Goal: Information Seeking & Learning: Learn about a topic

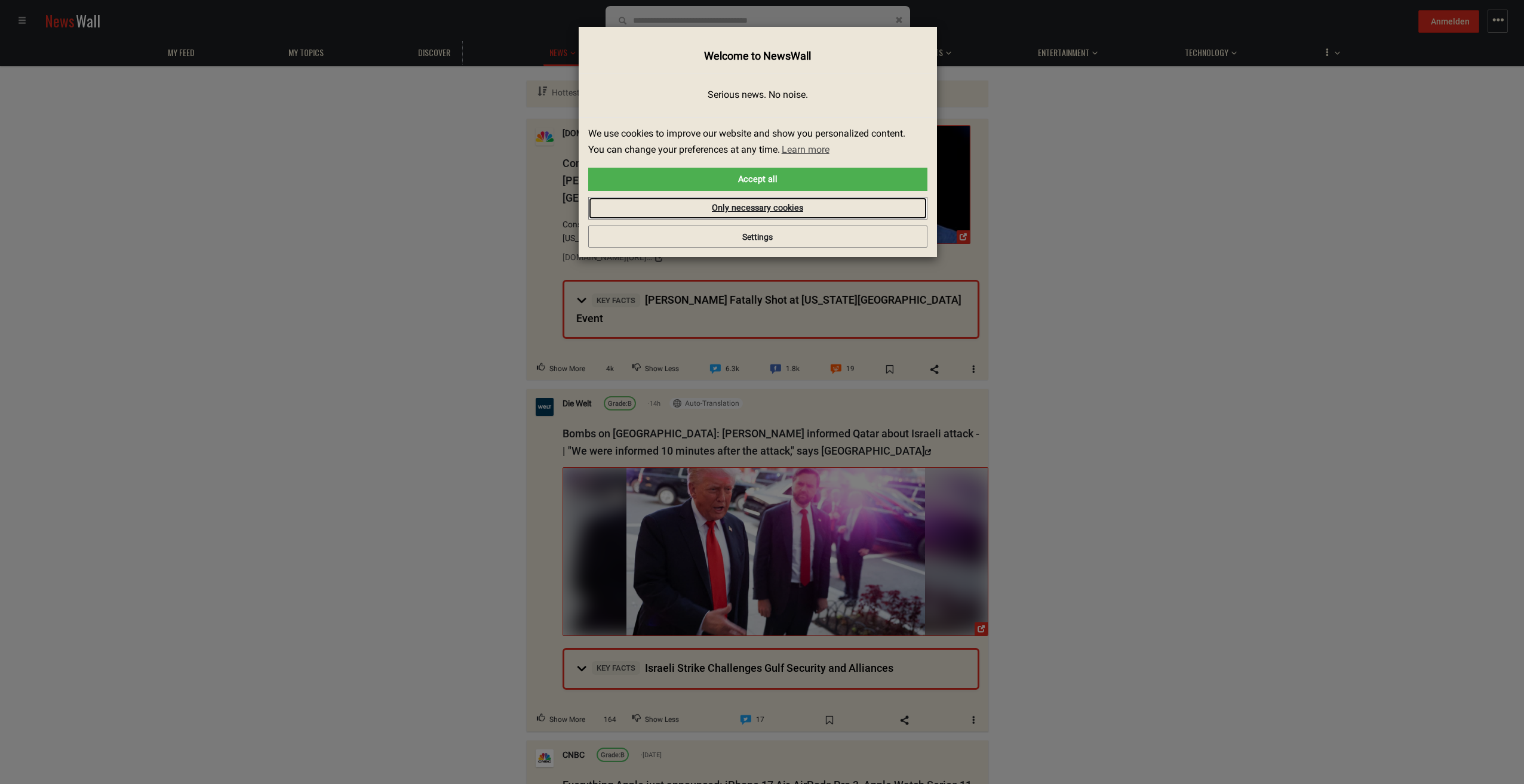
click at [769, 213] on link "Only necessary cookies" at bounding box center [758, 209] width 339 height 23
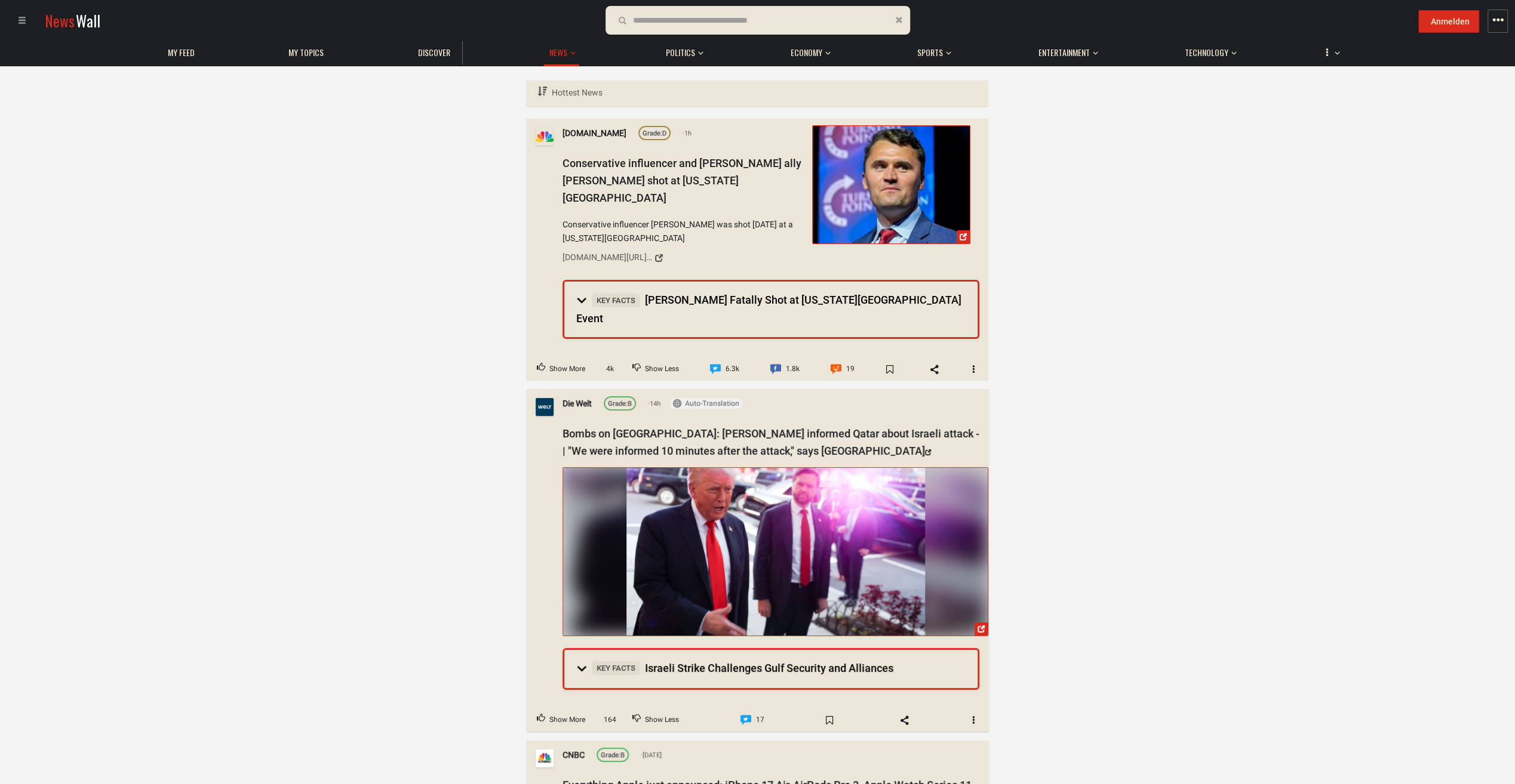
click at [711, 34] on form at bounding box center [758, 20] width 305 height 29
click at [707, 22] on input "text" at bounding box center [701, 20] width 137 height 13
type input "*********"
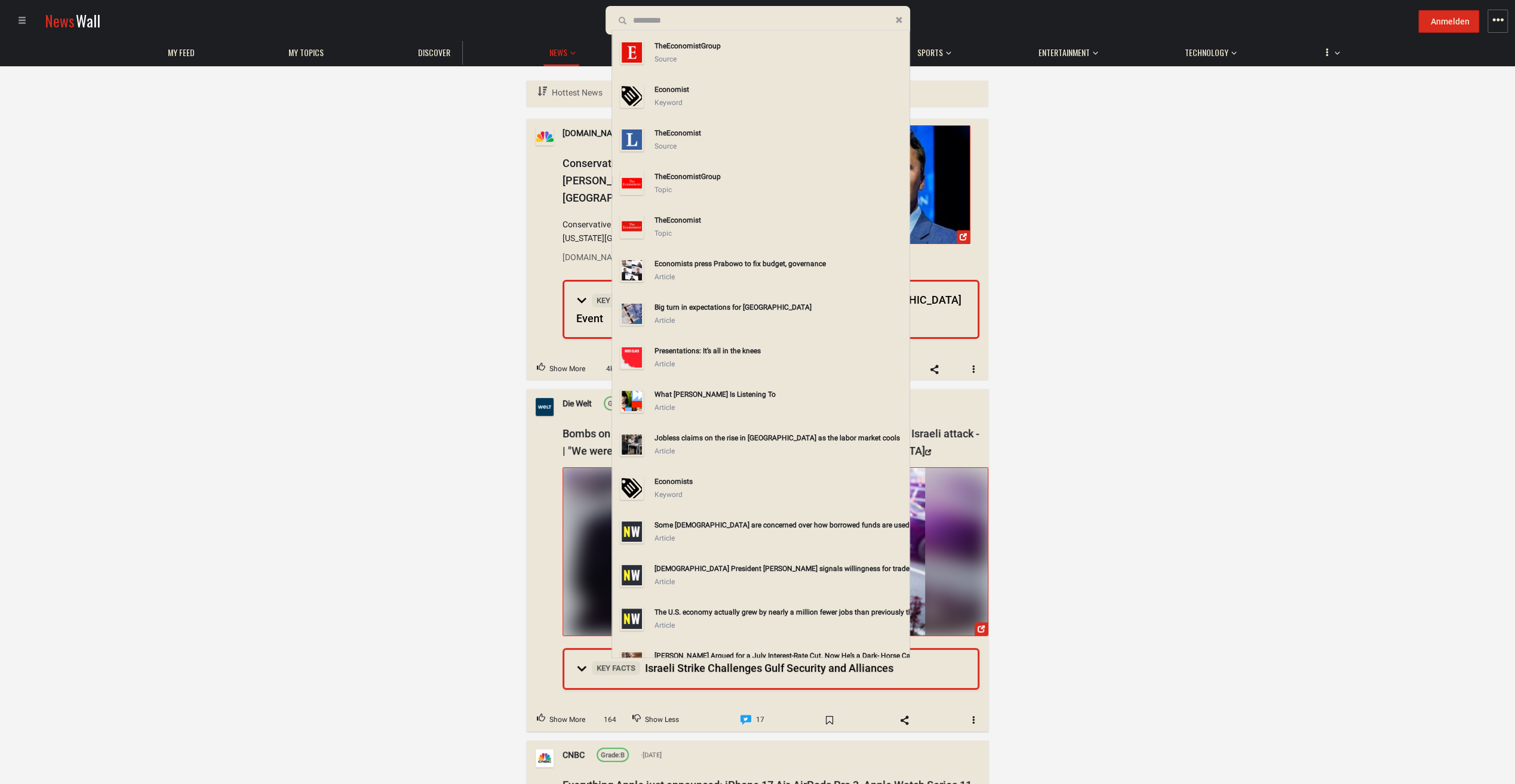
click at [661, 47] on div "The Economist Group" at bounding box center [779, 46] width 250 height 13
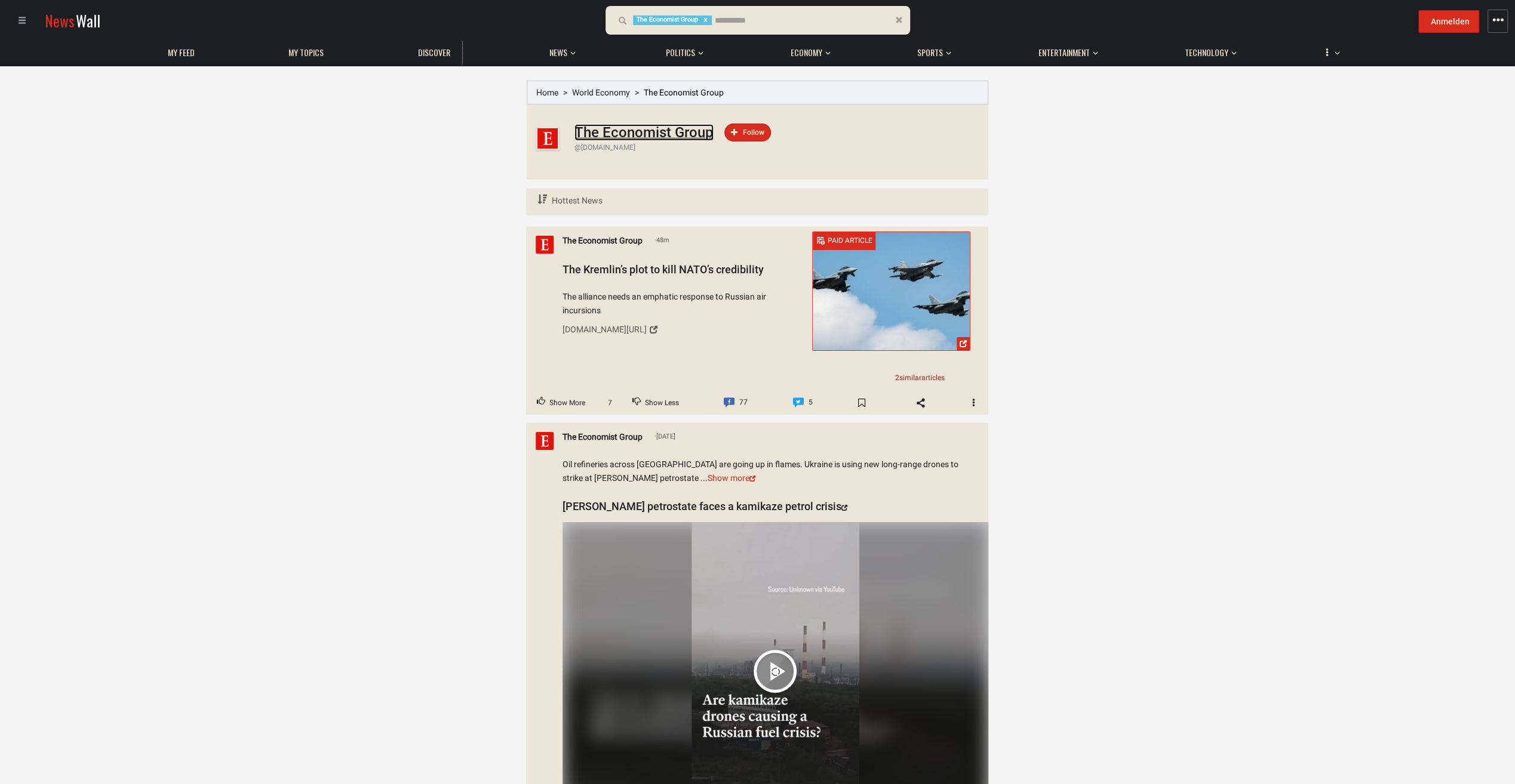
click at [602, 132] on h1 "The Economist Group" at bounding box center [644, 132] width 139 height 17
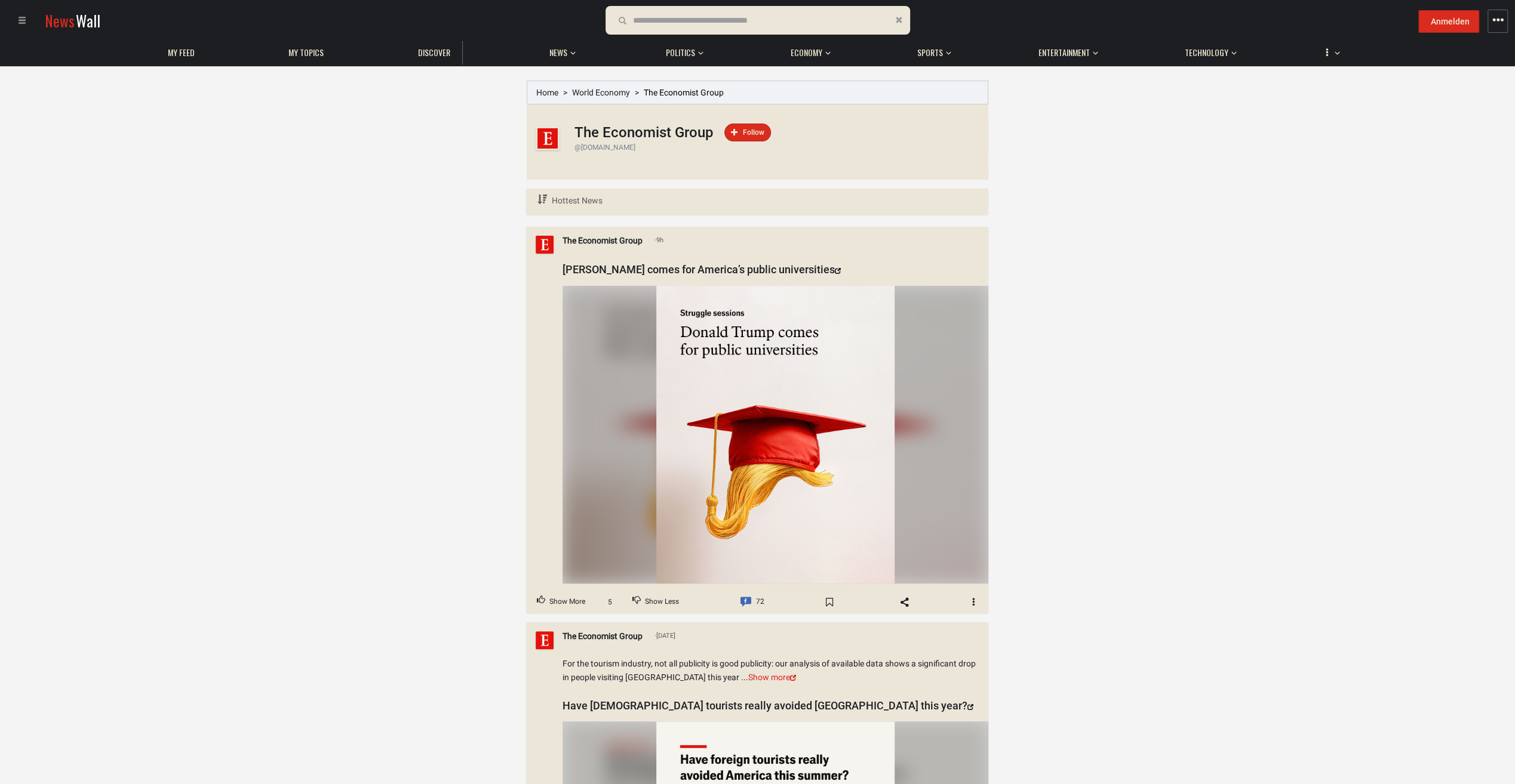
click at [19, 19] on span at bounding box center [22, 20] width 8 height 8
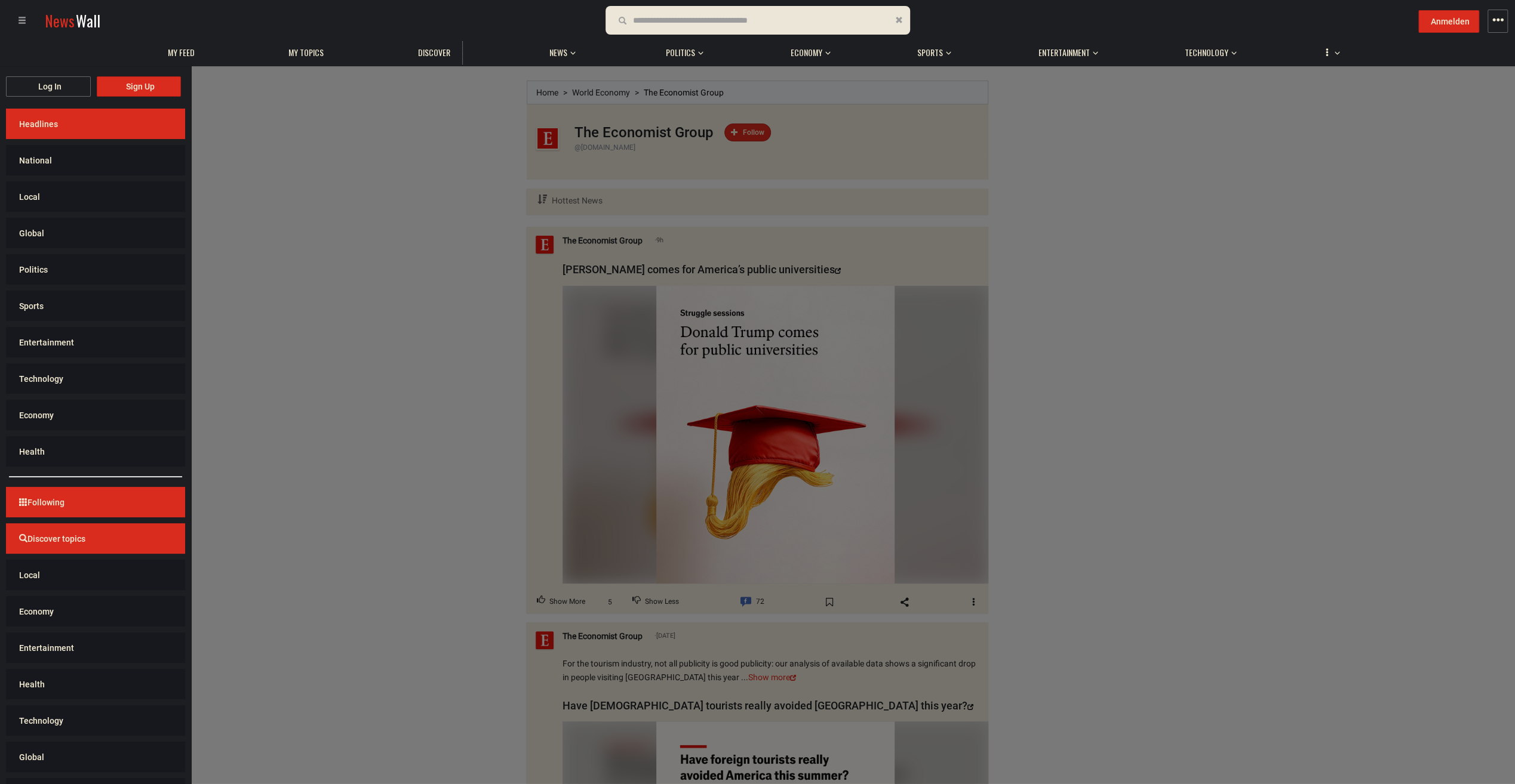
click at [19, 19] on span at bounding box center [22, 20] width 8 height 8
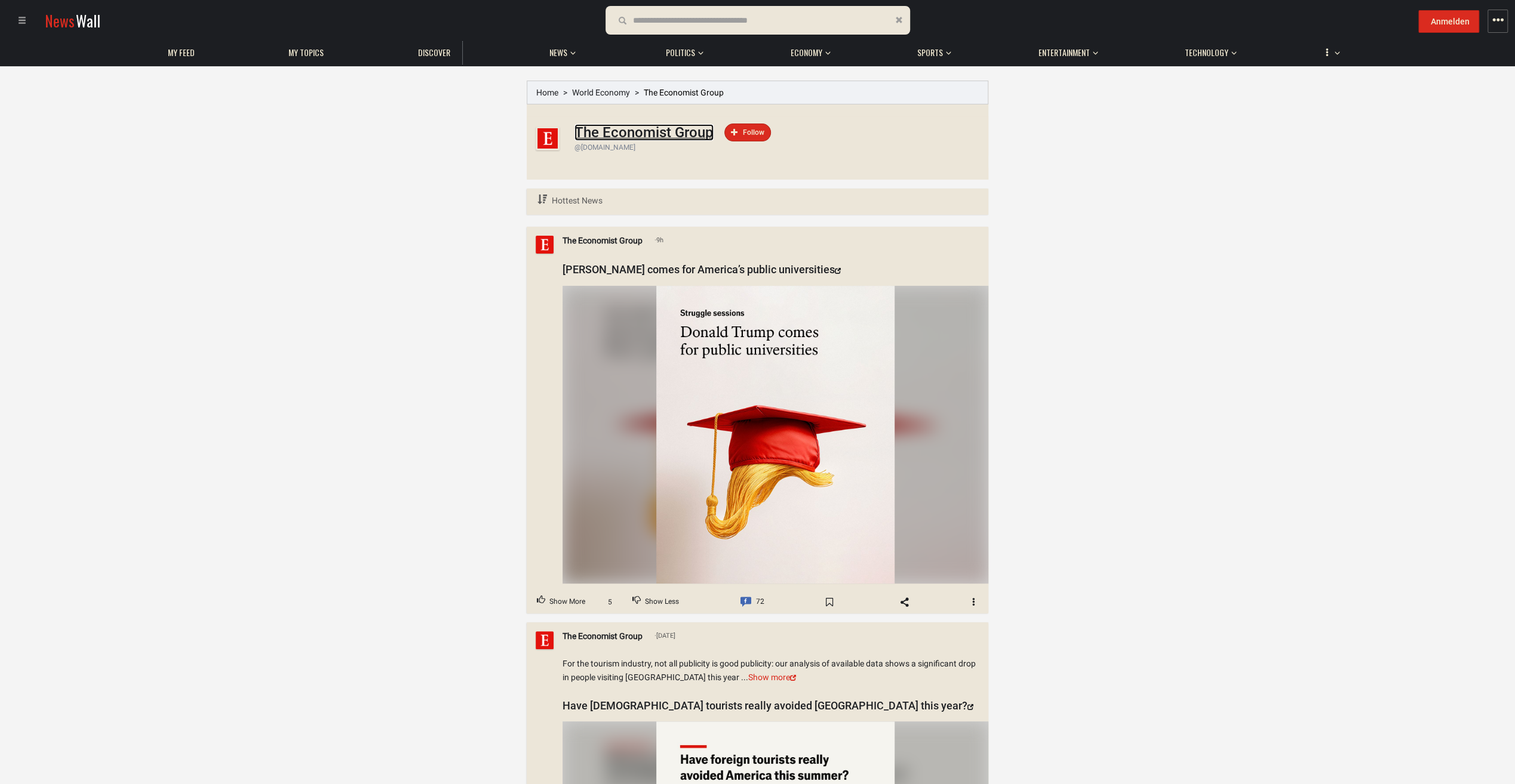
click at [624, 128] on h1 "The Economist Group" at bounding box center [644, 132] width 139 height 17
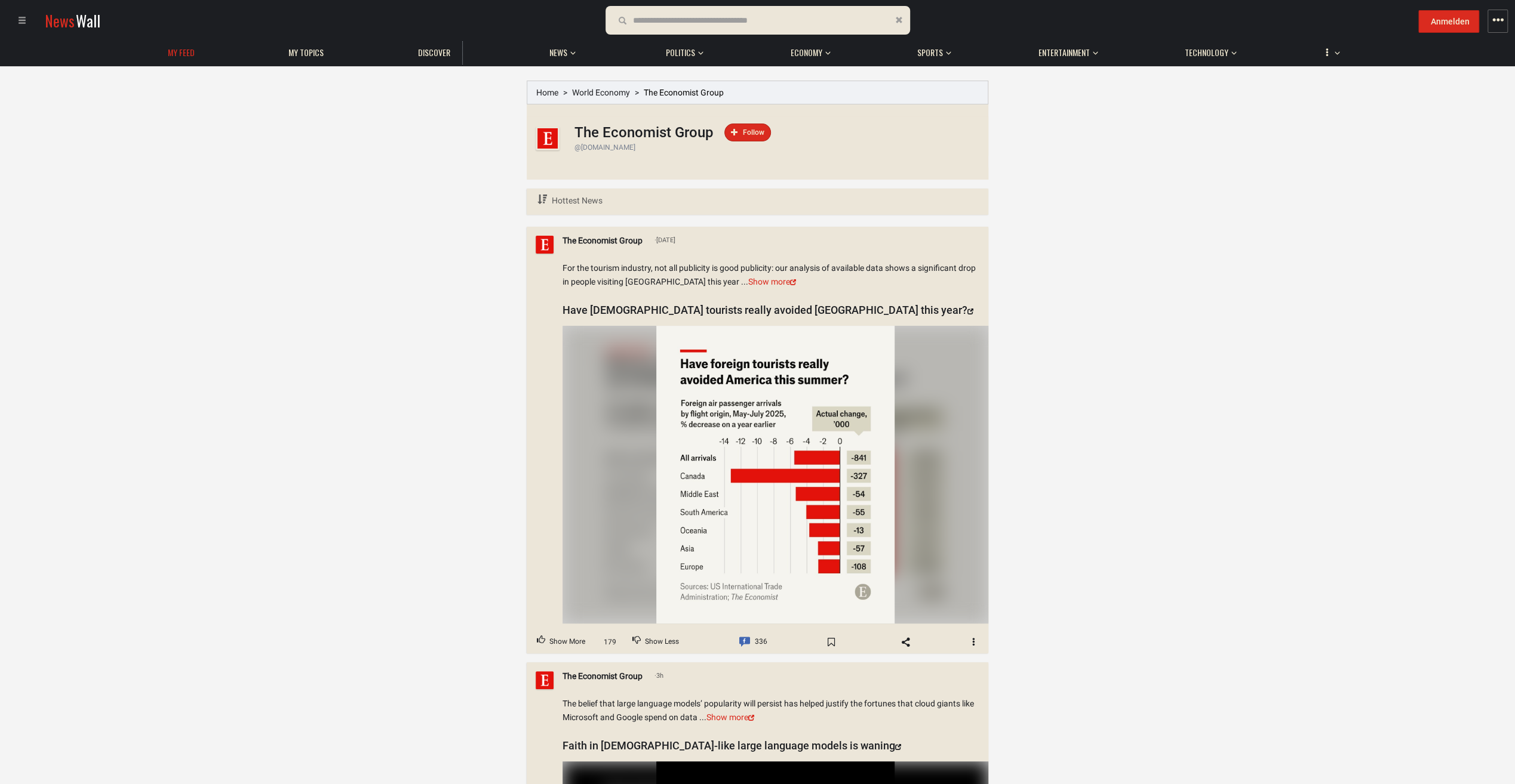
click at [181, 50] on span "My Feed" at bounding box center [181, 53] width 27 height 11
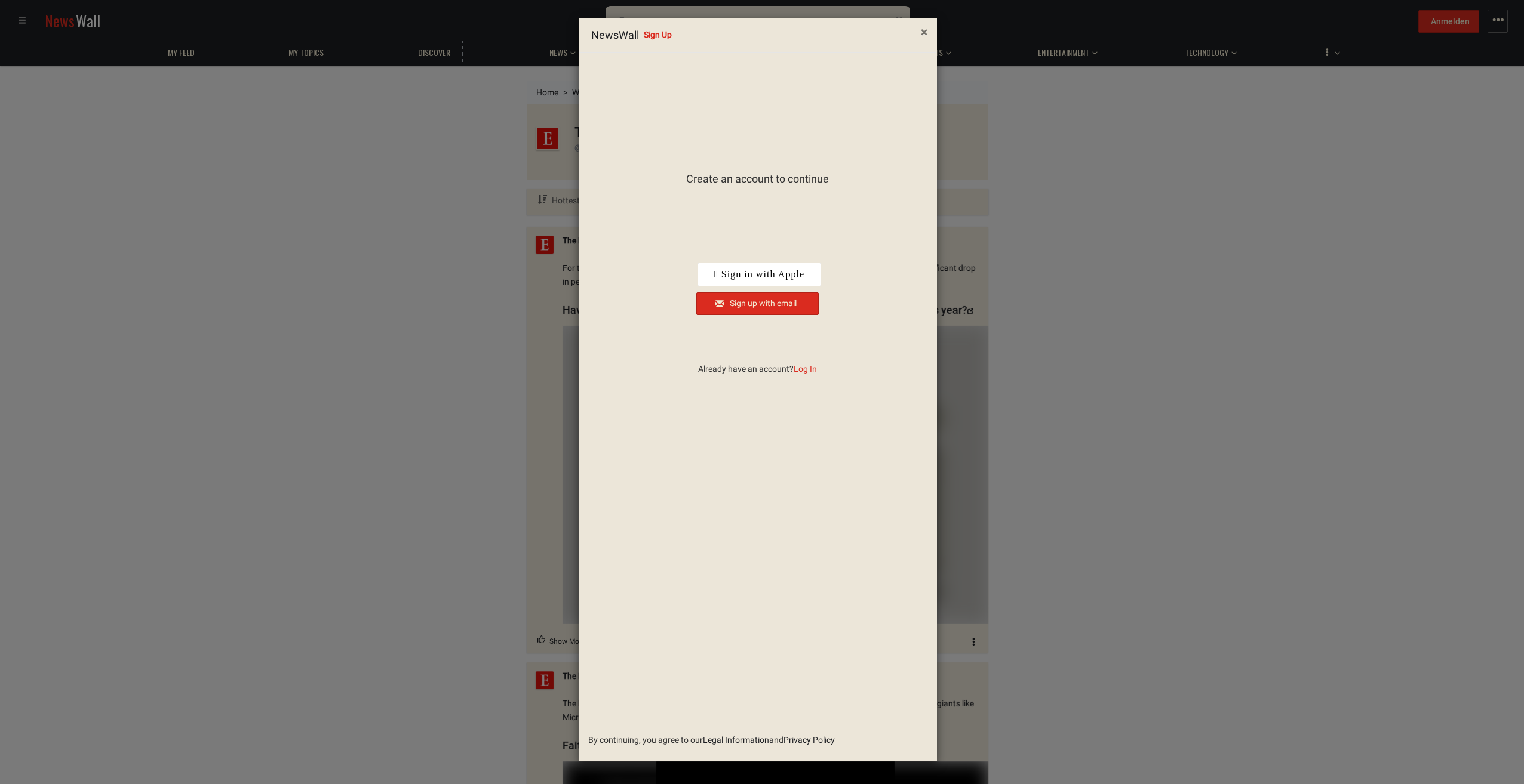
click at [931, 31] on button "×" at bounding box center [924, 32] width 25 height 31
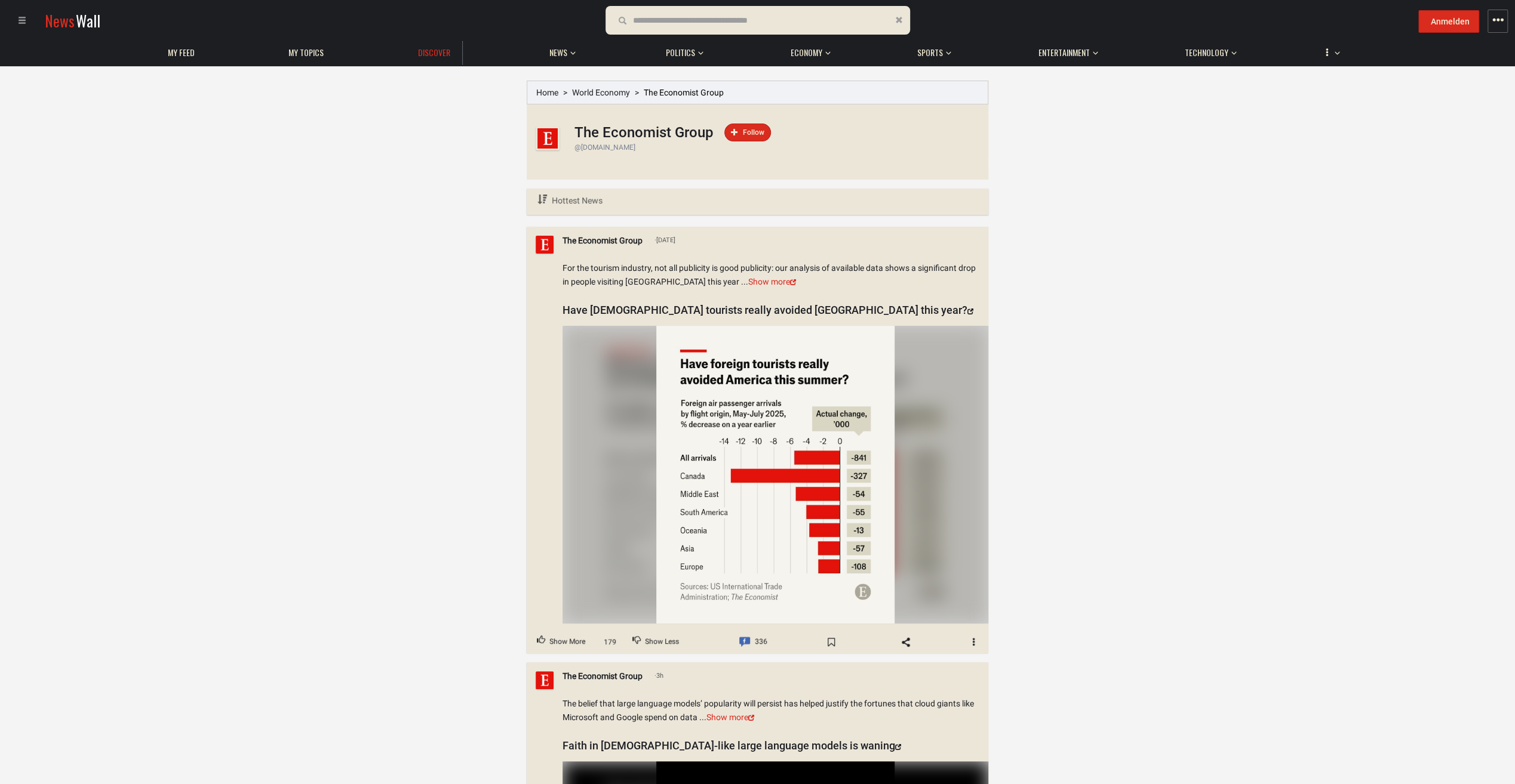
click at [428, 55] on span "Discover" at bounding box center [434, 53] width 32 height 11
